Goal: Task Accomplishment & Management: Complete application form

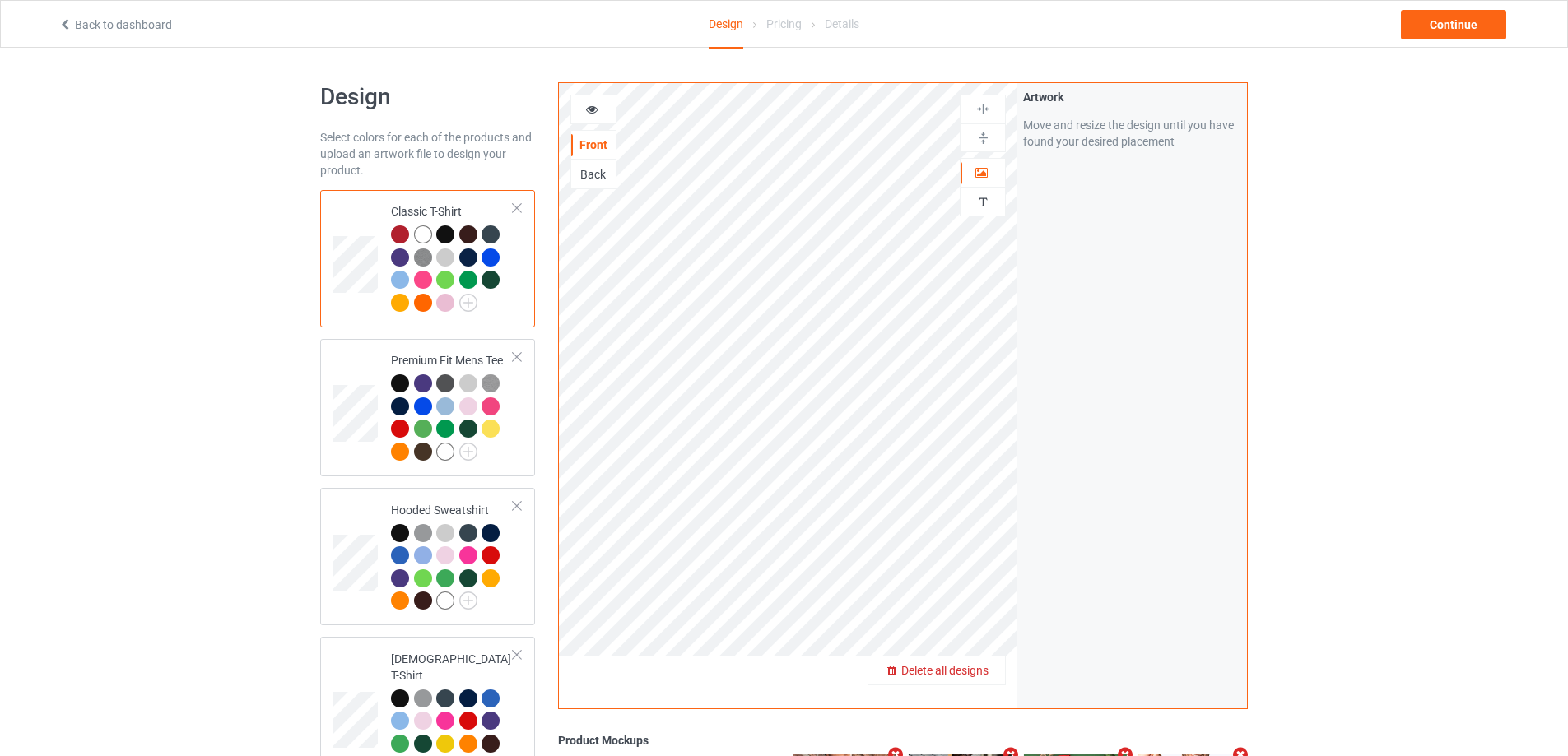
click at [981, 666] on span "Delete all designs" at bounding box center [945, 670] width 87 height 14
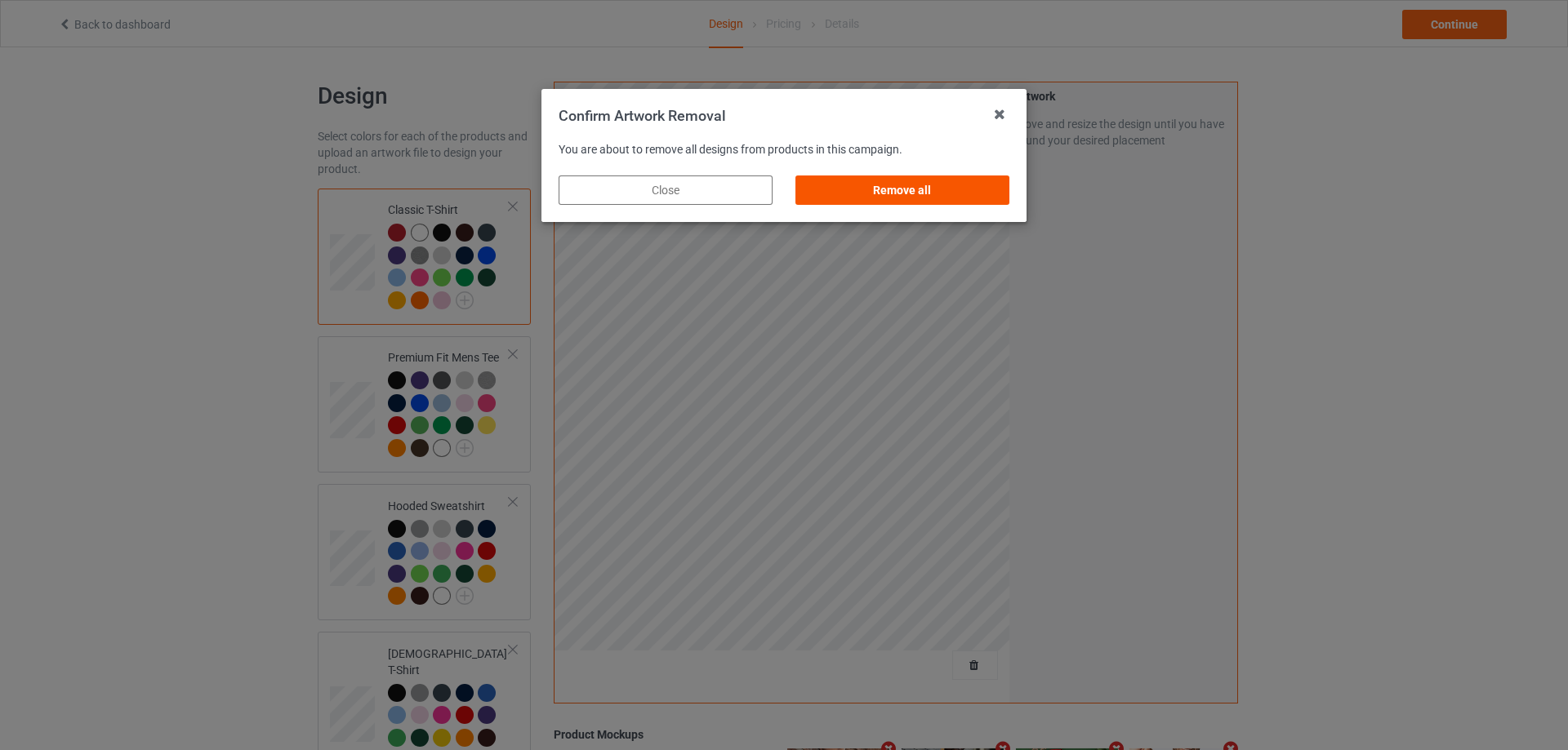
click at [940, 185] on div "Remove all" at bounding box center [902, 189] width 214 height 29
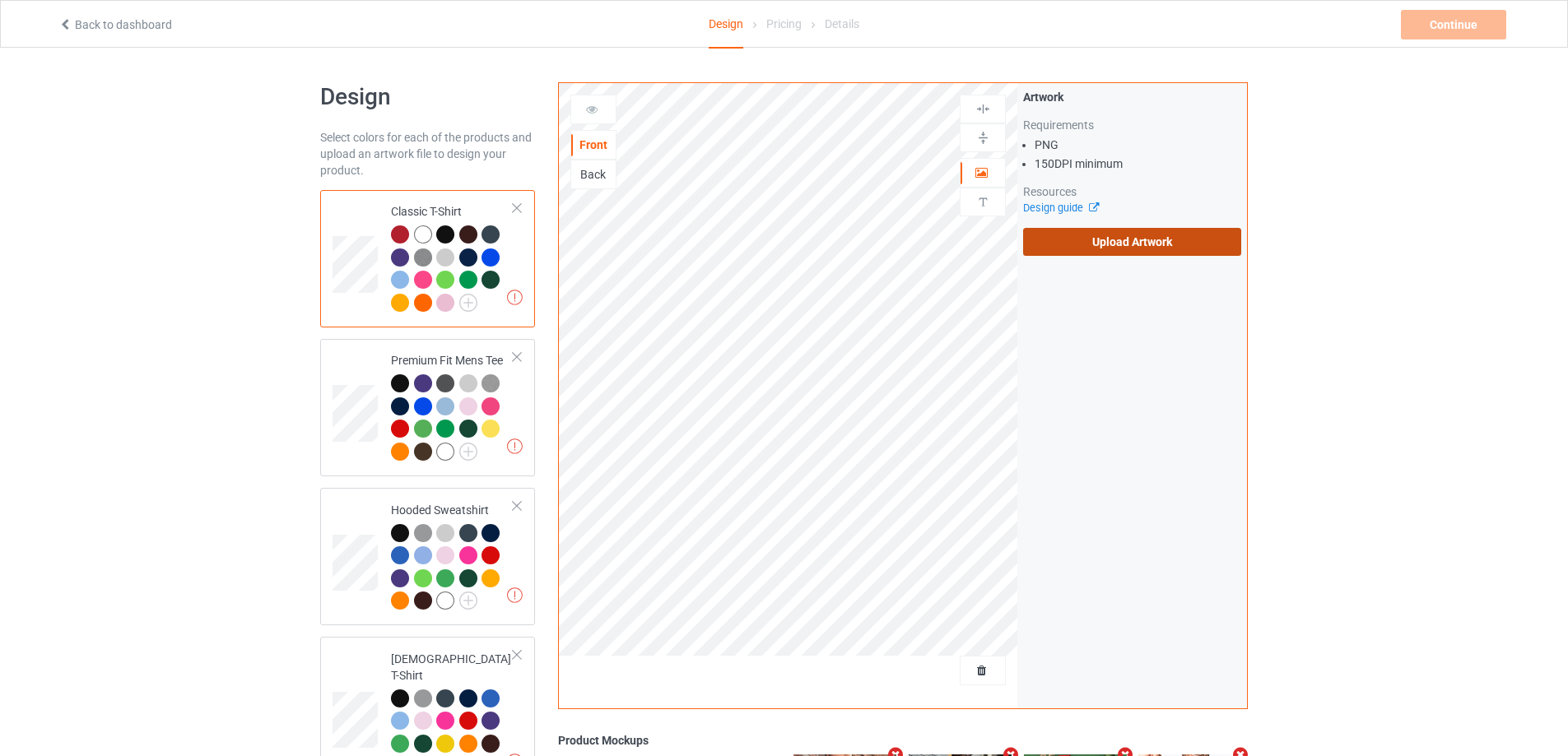
click at [1048, 247] on label "Upload Artwork" at bounding box center [1132, 242] width 218 height 28
click at [0, 0] on input "Upload Artwork" at bounding box center [0, 0] width 0 height 0
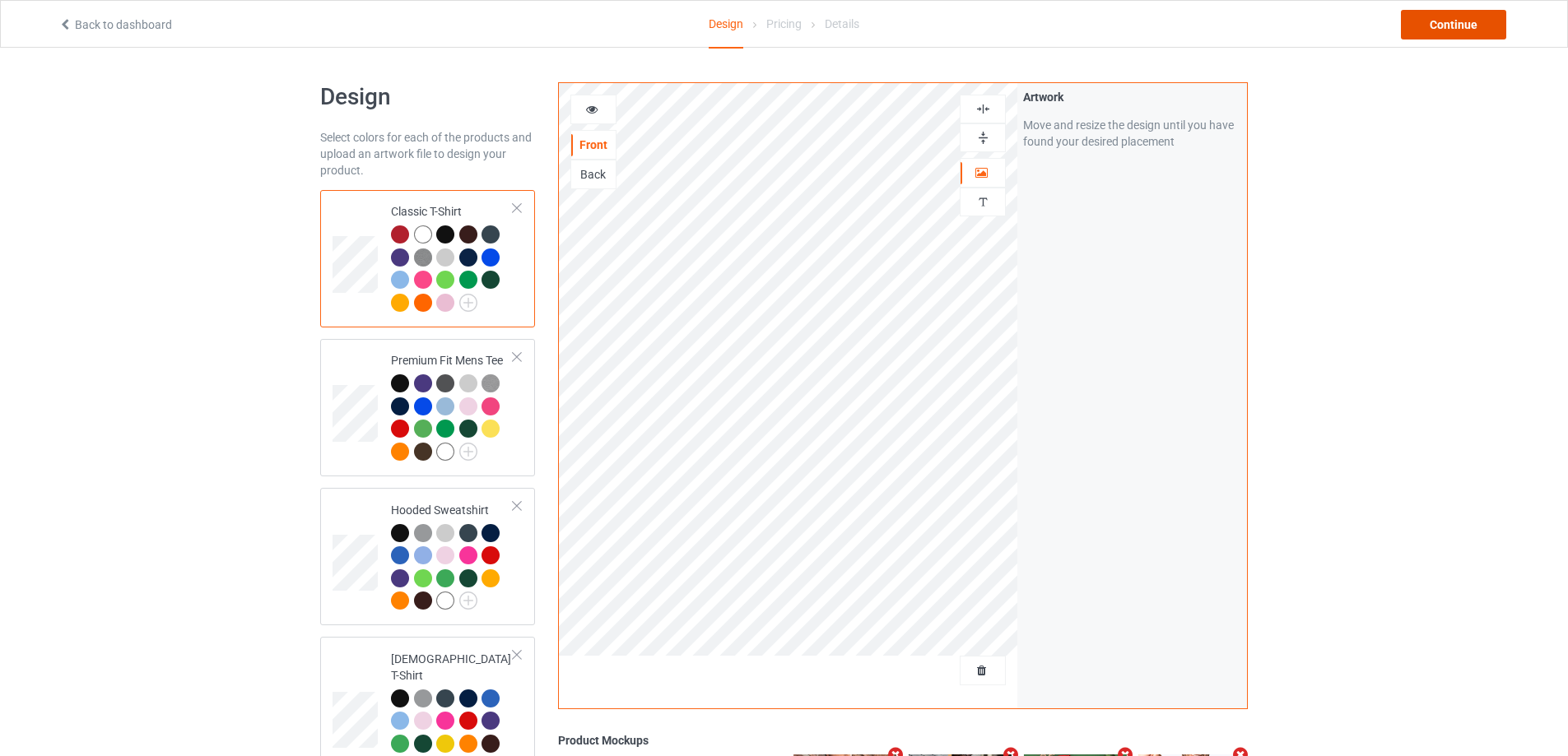
click at [1409, 14] on div "Continue" at bounding box center [1453, 25] width 105 height 30
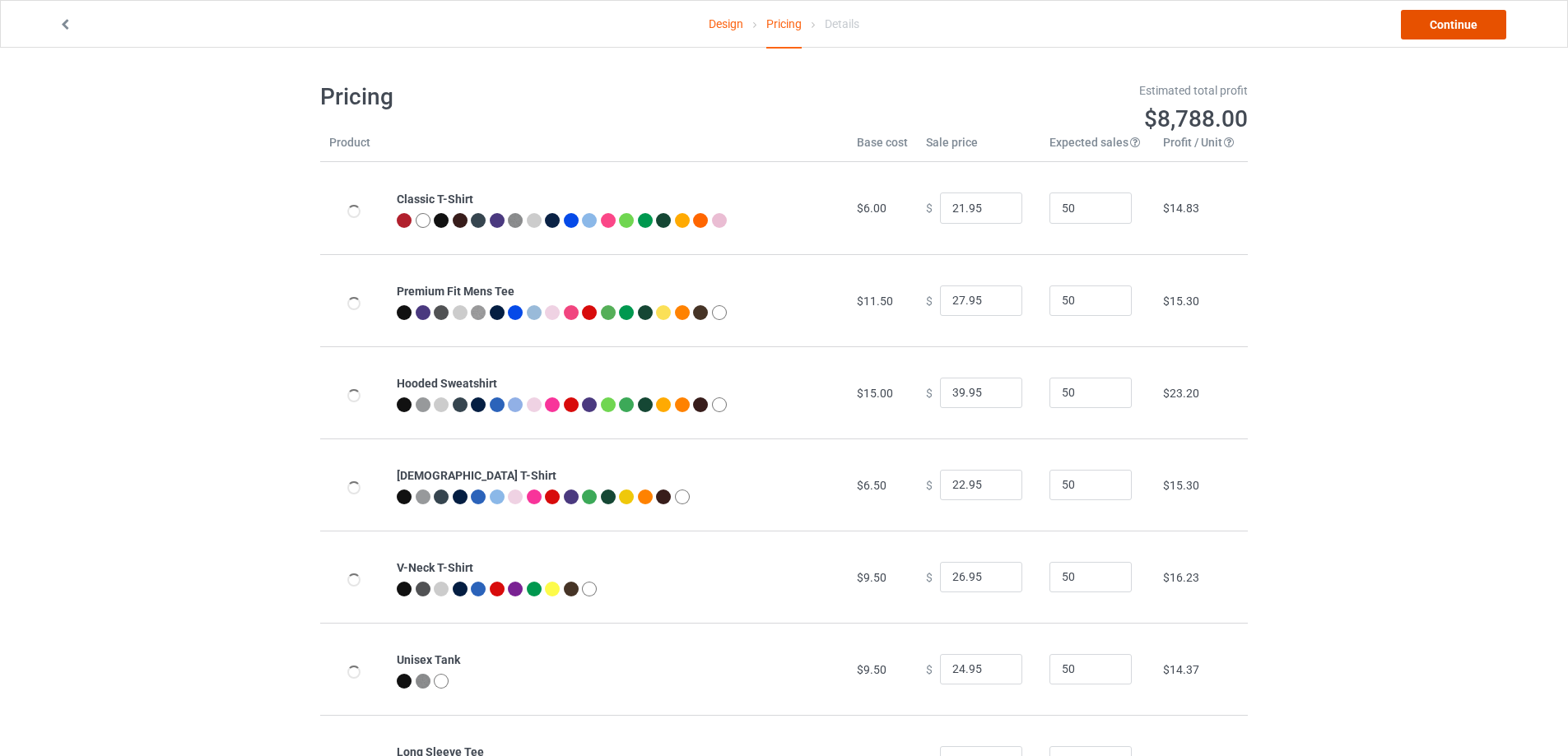
click at [1419, 16] on link "Continue" at bounding box center [1453, 25] width 105 height 30
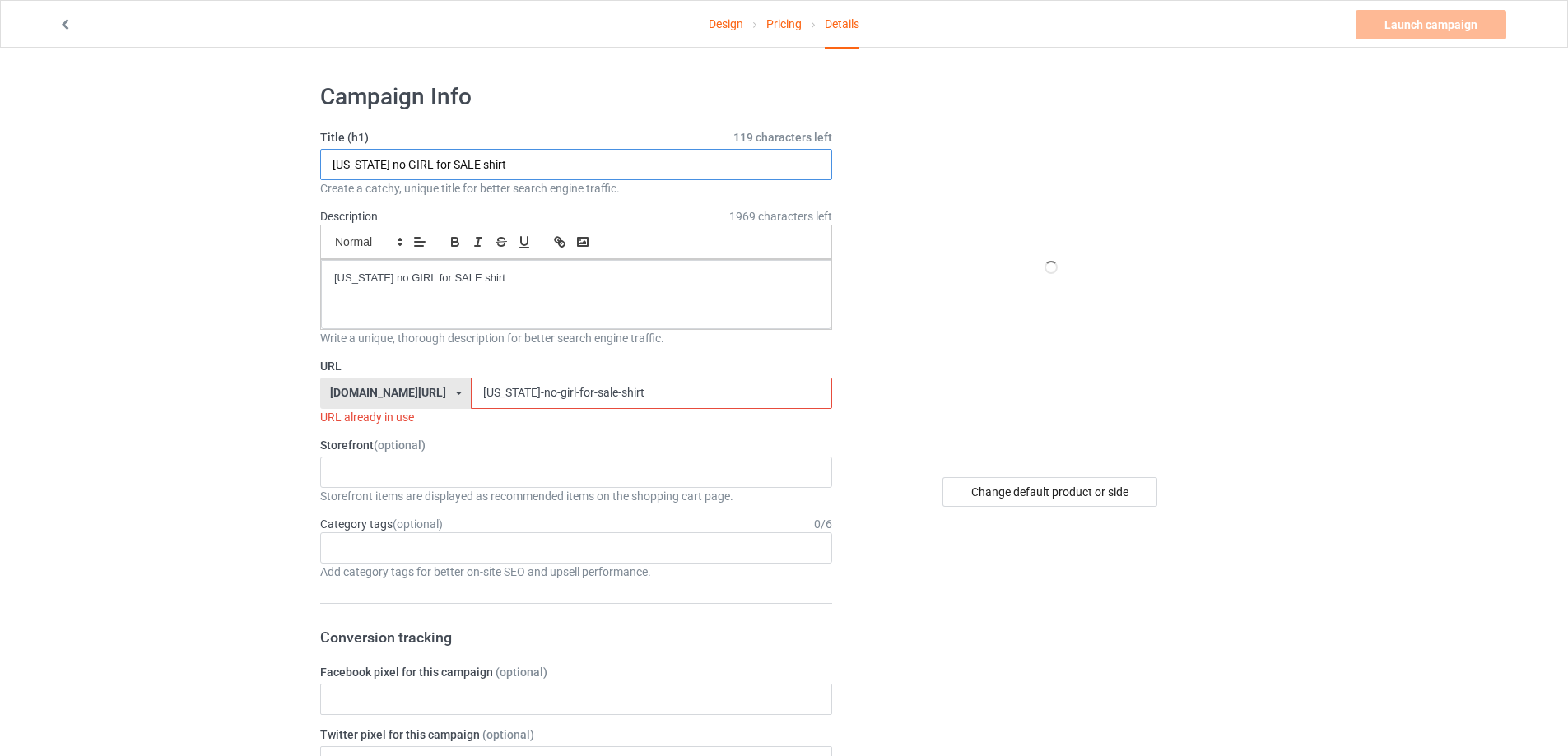
drag, startPoint x: 447, startPoint y: 160, endPoint x: 145, endPoint y: 163, distance: 302.0
paste input "bratty and catty shirt funny"
type input "bratty and catty shirt funny"
drag, startPoint x: 346, startPoint y: 266, endPoint x: 259, endPoint y: 318, distance: 101.4
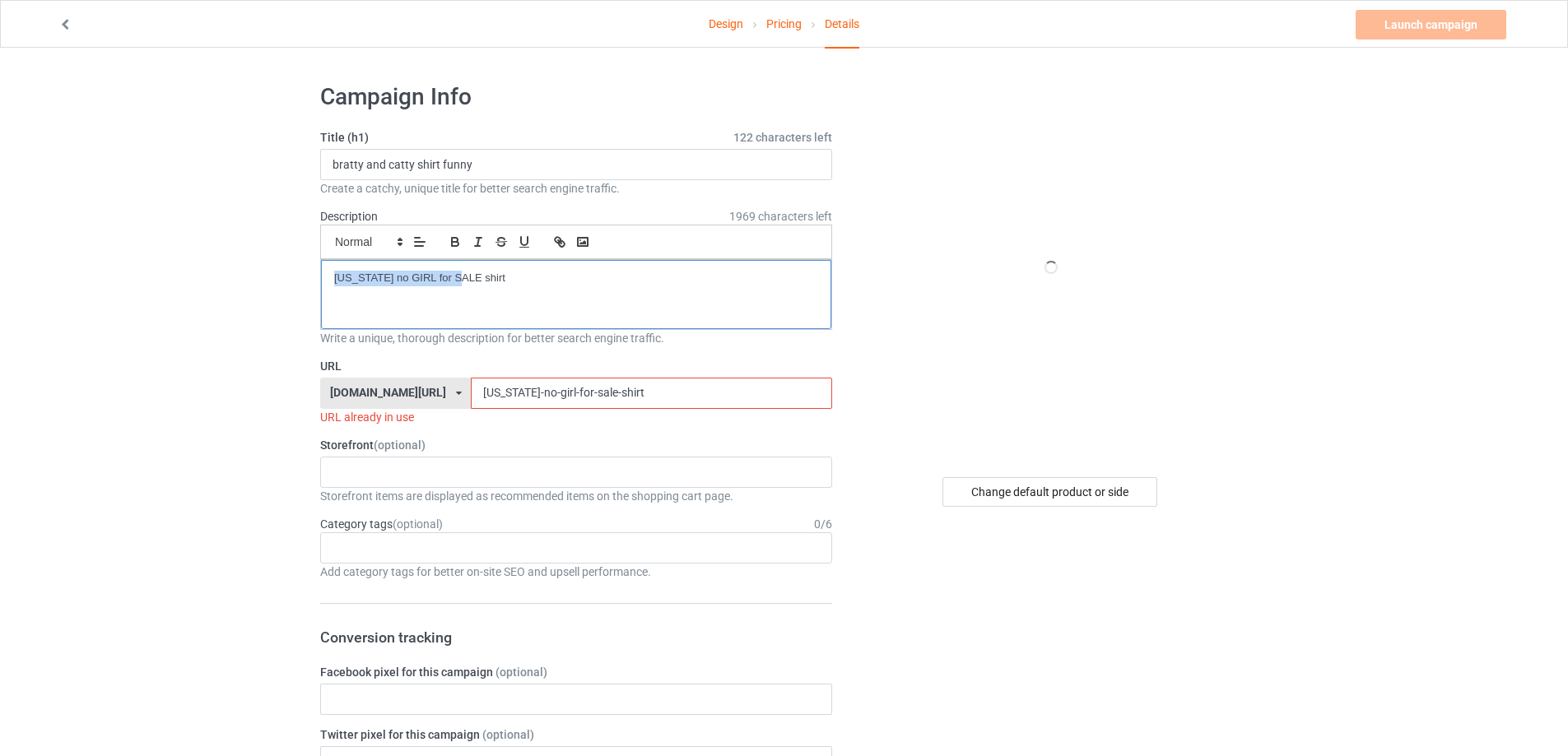
drag, startPoint x: 525, startPoint y: 283, endPoint x: 169, endPoint y: 314, distance: 357.3
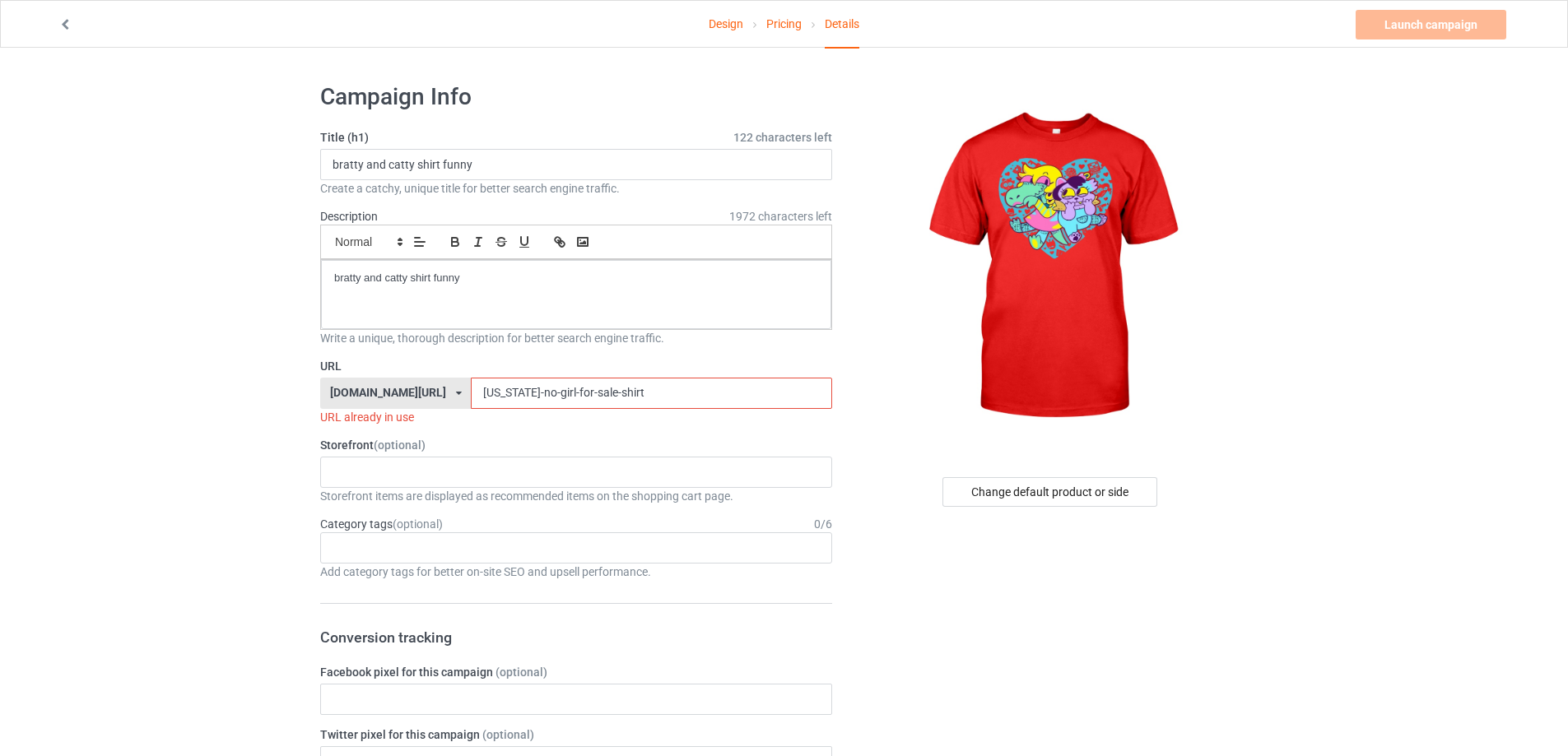
drag, startPoint x: 578, startPoint y: 379, endPoint x: 315, endPoint y: 366, distance: 263.3
click at [388, 376] on div "URL [DOMAIN_NAME][URL] [DOMAIN_NAME][URL] [DOMAIN_NAME][URL] 5cd2f964b197f721e1…" at bounding box center [576, 392] width 512 height 68
paste input "bratty-and-catty-shirt-funny"
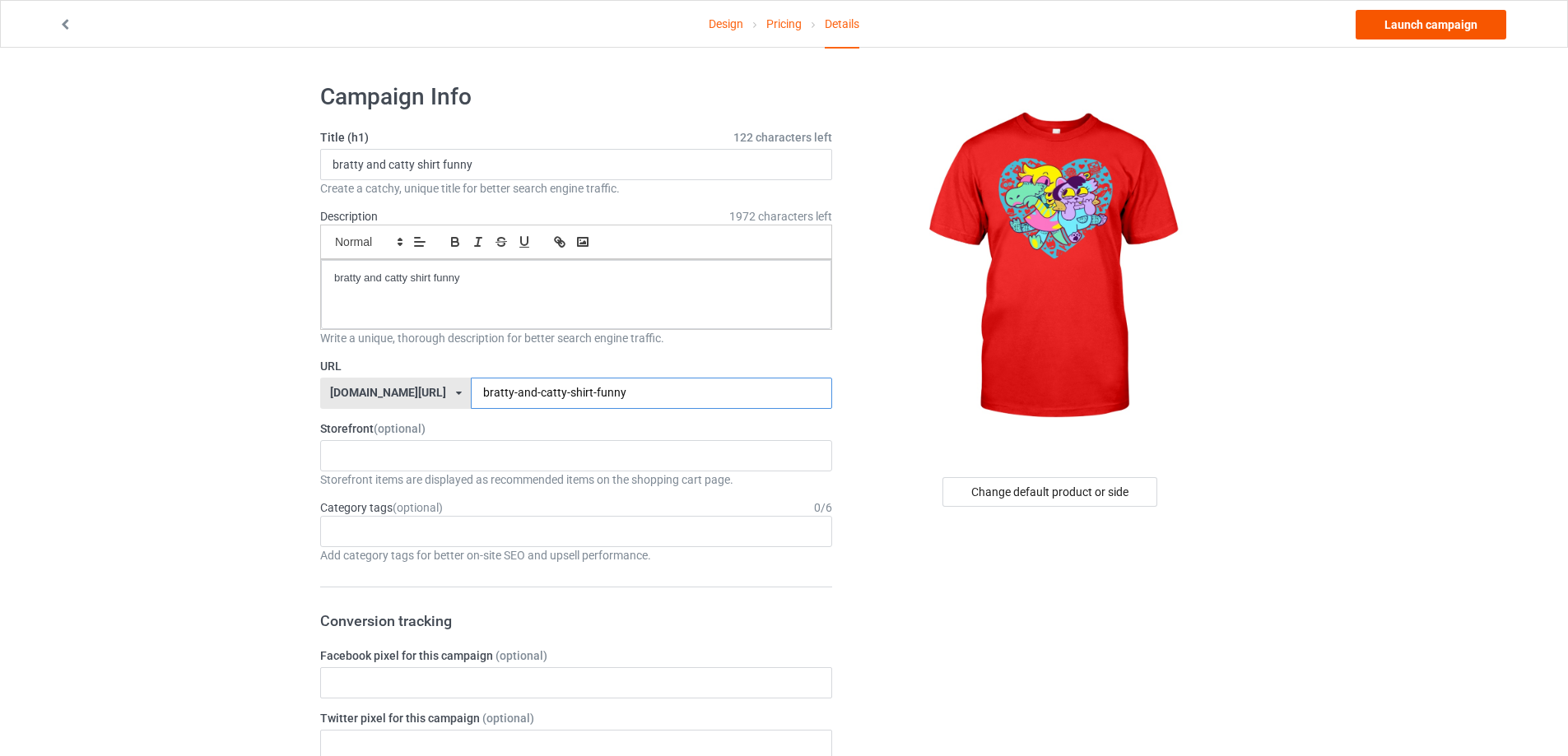
type input "bratty-and-catty-shirt-funny"
click at [1442, 27] on link "Launch campaign" at bounding box center [1430, 25] width 150 height 30
